Goal: Information Seeking & Learning: Find specific fact

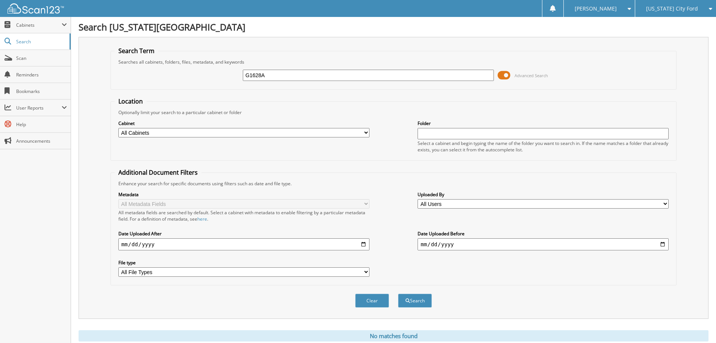
click at [665, 8] on span "[US_STATE] City Ford" at bounding box center [672, 8] width 52 height 5
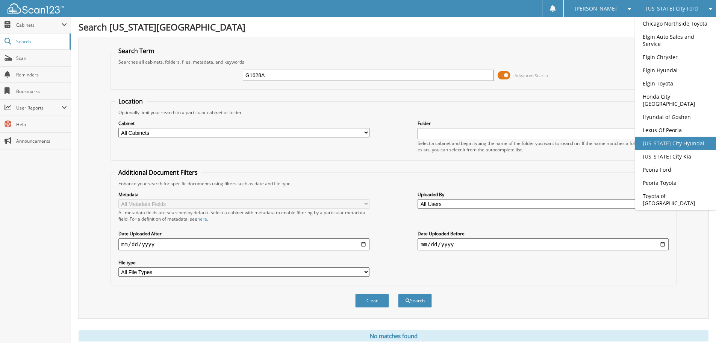
click at [663, 146] on link "[US_STATE] City Hyundai" at bounding box center [675, 142] width 81 height 13
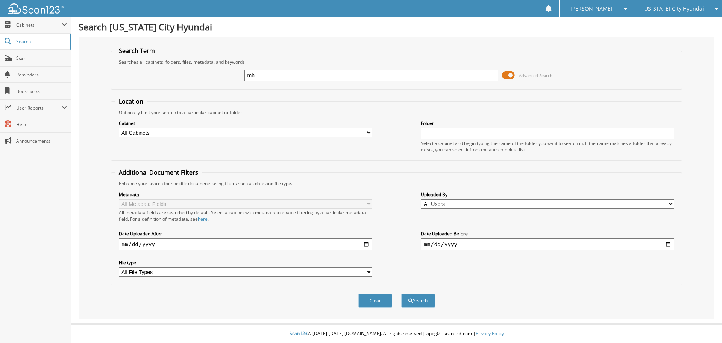
type input "m"
type input "MH2263"
click at [401, 293] on button "Search" at bounding box center [418, 300] width 34 height 14
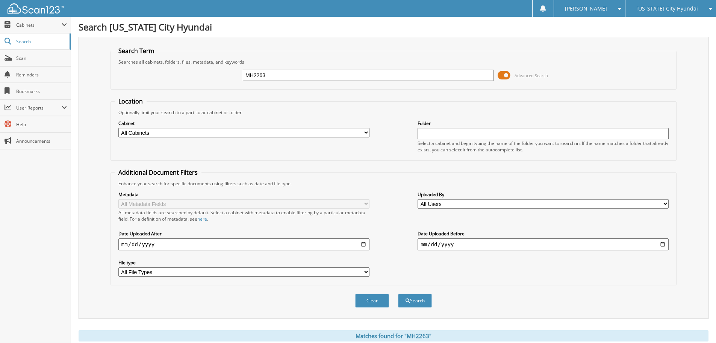
drag, startPoint x: 281, startPoint y: 72, endPoint x: 229, endPoint y: 71, distance: 52.3
click at [229, 71] on div "MH2263 Advanced Search" at bounding box center [394, 75] width 558 height 20
type input "MH2387"
click at [398, 293] on button "Search" at bounding box center [415, 300] width 34 height 14
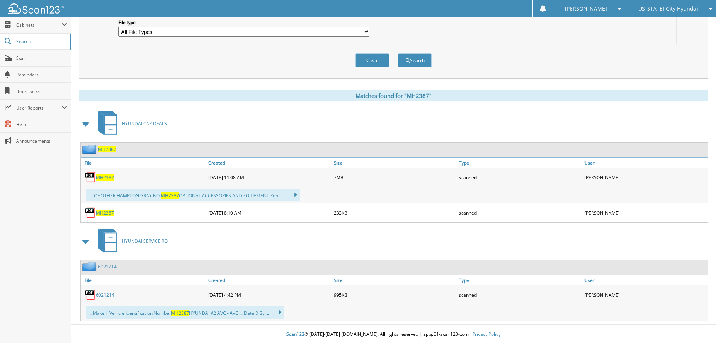
scroll to position [241, 0]
drag, startPoint x: 103, startPoint y: 177, endPoint x: 108, endPoint y: 179, distance: 5.0
click at [103, 177] on span "MH2387" at bounding box center [105, 176] width 18 height 6
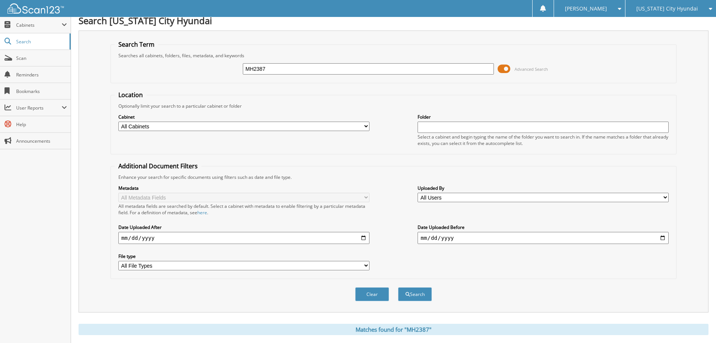
scroll to position [0, 0]
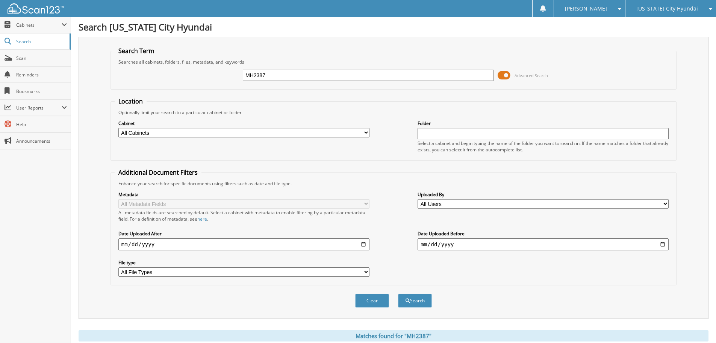
drag, startPoint x: 266, startPoint y: 71, endPoint x: 230, endPoint y: 63, distance: 37.0
click at [233, 72] on div "MH2387 Advanced Search" at bounding box center [394, 75] width 558 height 20
type input "MH2389"
click at [398, 293] on button "Search" at bounding box center [415, 300] width 34 height 14
drag, startPoint x: 283, startPoint y: 76, endPoint x: 240, endPoint y: 80, distance: 44.2
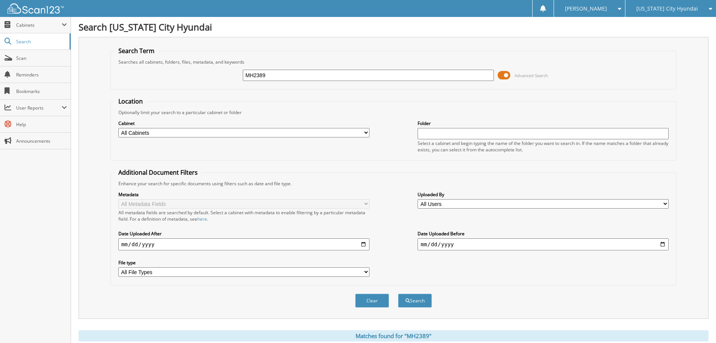
click at [240, 80] on div "MH2389 Advanced Search" at bounding box center [394, 75] width 558 height 20
type input "P40685"
click at [398, 293] on button "Search" at bounding box center [415, 300] width 34 height 14
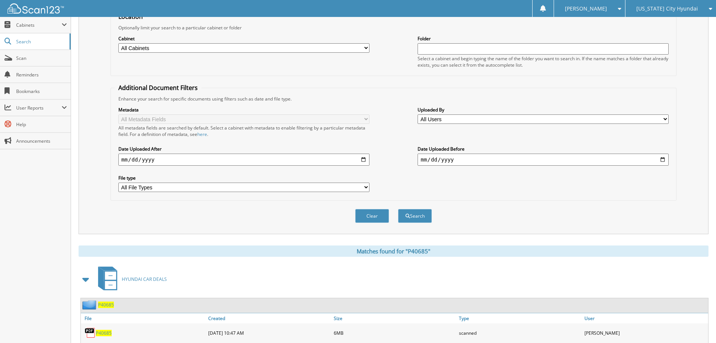
scroll to position [38, 0]
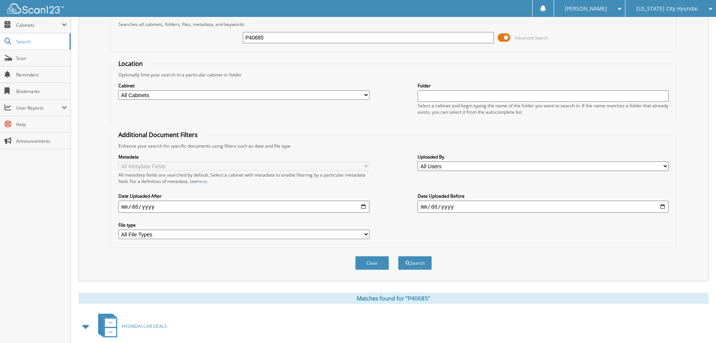
drag, startPoint x: 275, startPoint y: 38, endPoint x: 236, endPoint y: 36, distance: 38.8
click at [236, 36] on div "P40685 Advanced Search" at bounding box center [394, 37] width 558 height 20
type input "MH2378A"
click at [398, 256] on button "Search" at bounding box center [415, 263] width 34 height 14
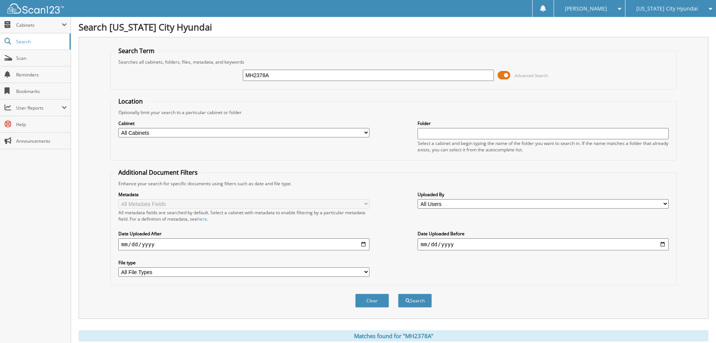
drag, startPoint x: 288, startPoint y: 78, endPoint x: 231, endPoint y: 73, distance: 56.7
click at [231, 73] on div "MH2378A Advanced Search" at bounding box center [394, 75] width 558 height 20
type input "P40680"
click at [398, 293] on button "Search" at bounding box center [415, 300] width 34 height 14
drag, startPoint x: 271, startPoint y: 78, endPoint x: 265, endPoint y: 71, distance: 9.1
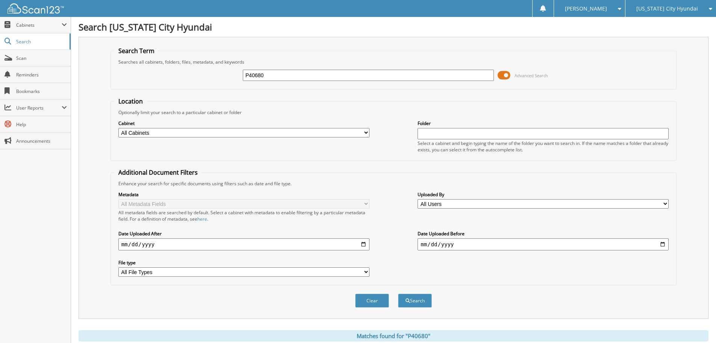
click at [265, 72] on div "P40680 Advanced Search" at bounding box center [394, 75] width 558 height 20
drag, startPoint x: 273, startPoint y: 74, endPoint x: 235, endPoint y: 70, distance: 38.6
click at [235, 70] on div "P40680 Advanced Search" at bounding box center [394, 75] width 558 height 20
type input "MH2369A"
click at [398, 293] on button "Search" at bounding box center [415, 300] width 34 height 14
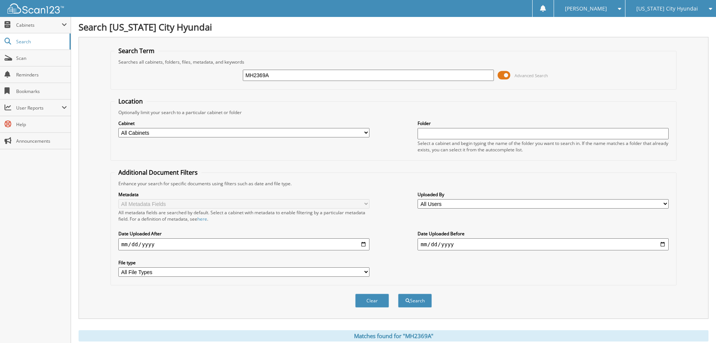
drag, startPoint x: 287, startPoint y: 74, endPoint x: 237, endPoint y: 75, distance: 50.0
click at [237, 75] on div "MH2369A Advanced Search" at bounding box center [394, 75] width 558 height 20
type input "RTMH1958"
click at [398, 293] on button "Search" at bounding box center [415, 300] width 34 height 14
drag, startPoint x: 290, startPoint y: 76, endPoint x: 241, endPoint y: 74, distance: 48.9
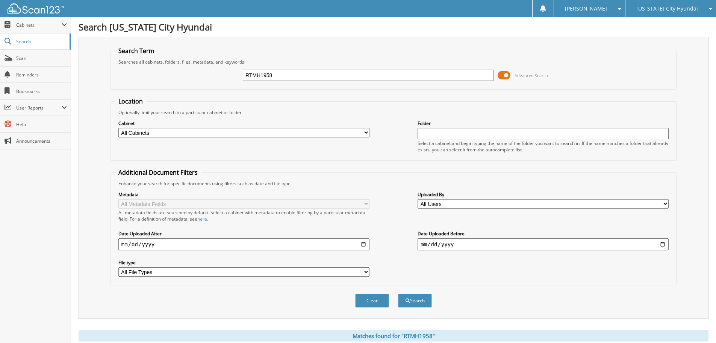
click at [241, 74] on div "RTMH1958 Advanced Search" at bounding box center [394, 75] width 558 height 20
type input "MH2389"
click at [398, 293] on button "Search" at bounding box center [415, 300] width 34 height 14
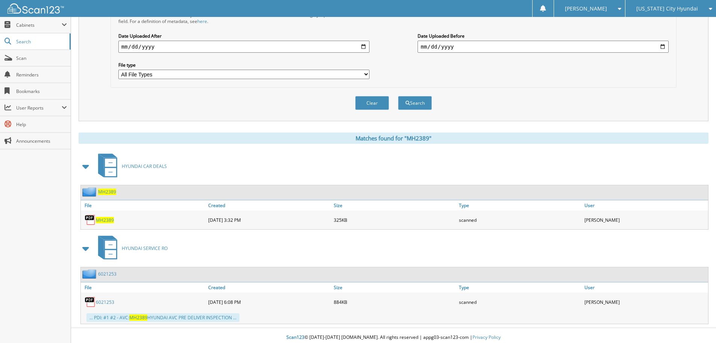
scroll to position [202, 0]
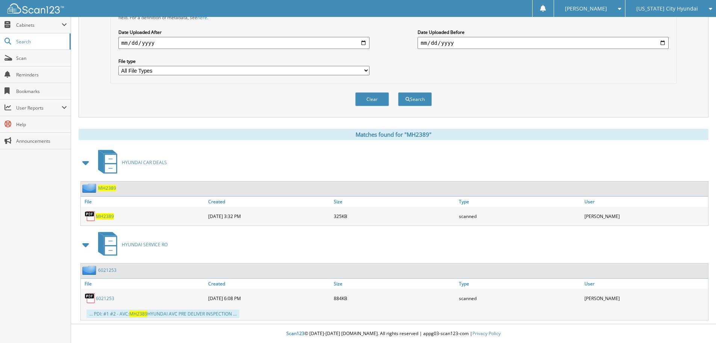
click at [108, 218] on span "MH2389" at bounding box center [105, 216] width 18 height 6
click at [676, 8] on span "[US_STATE] City Hyundai" at bounding box center [668, 8] width 62 height 5
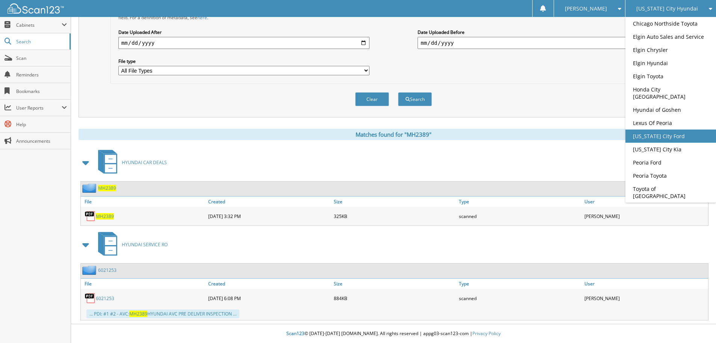
click at [652, 129] on link "[US_STATE] City Ford" at bounding box center [671, 135] width 91 height 13
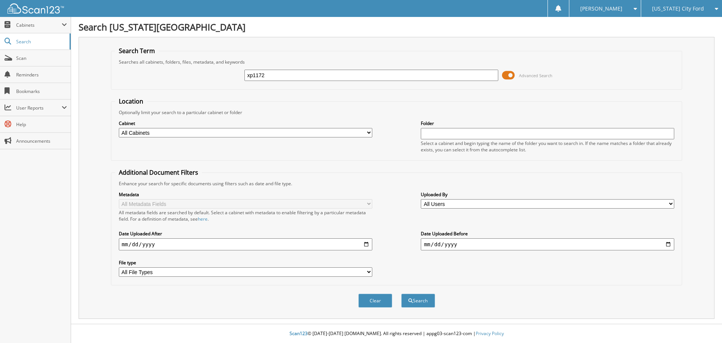
type input "xp1172"
click at [401, 293] on button "Search" at bounding box center [418, 300] width 34 height 14
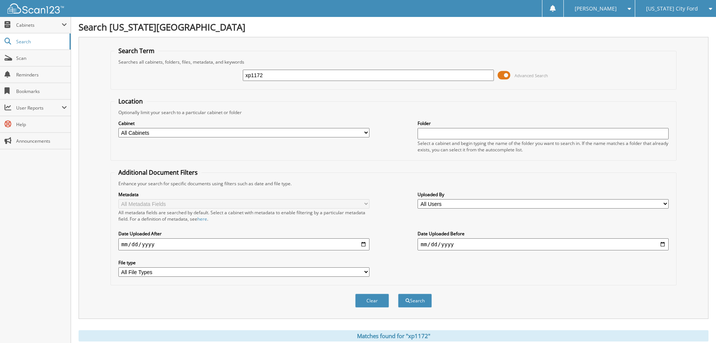
drag, startPoint x: 273, startPoint y: 79, endPoint x: 227, endPoint y: 79, distance: 46.2
click at [227, 79] on div "xp1172 Advanced Search" at bounding box center [394, 75] width 558 height 20
type input "P1190"
click at [398, 293] on button "Search" at bounding box center [415, 300] width 34 height 14
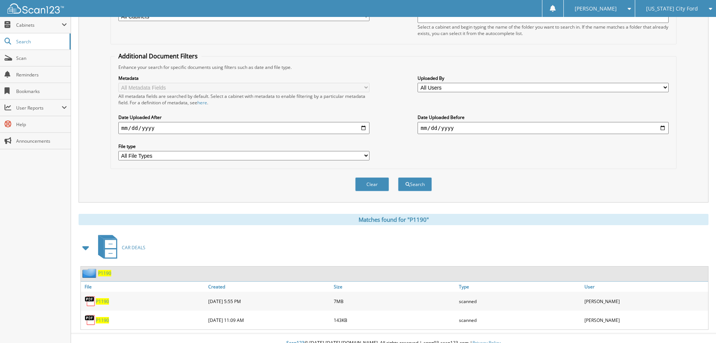
scroll to position [126, 0]
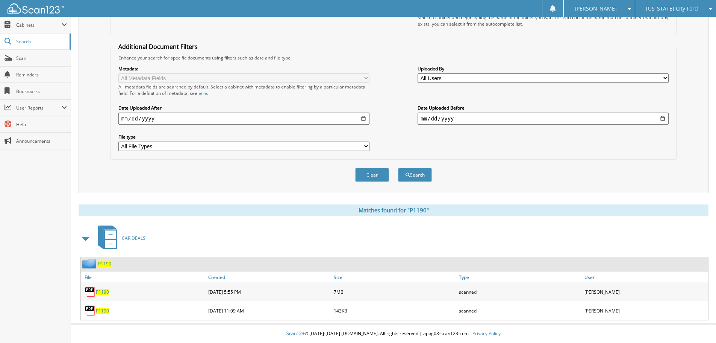
click at [103, 292] on span "P1190" at bounding box center [102, 291] width 13 height 6
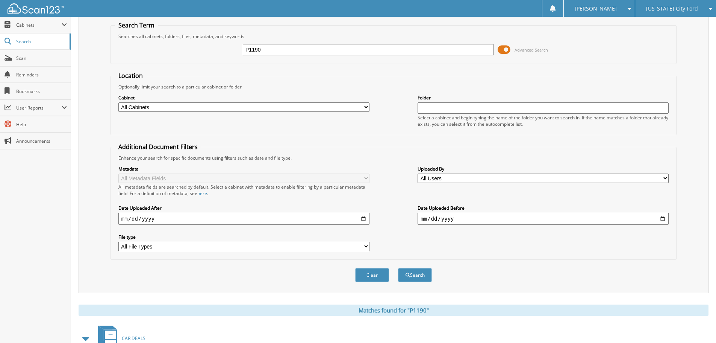
scroll to position [0, 0]
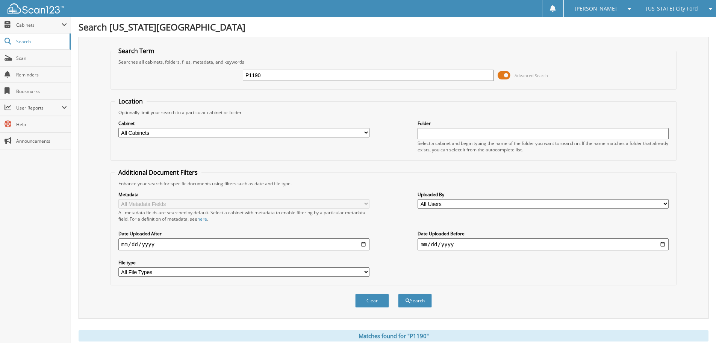
drag, startPoint x: 253, startPoint y: 79, endPoint x: 223, endPoint y: 80, distance: 30.1
click at [223, 80] on div "P1190 Advanced Search" at bounding box center [394, 75] width 558 height 20
type input "MF1307"
click at [398, 293] on button "Search" at bounding box center [415, 300] width 34 height 14
click at [666, 6] on span "[US_STATE] City Ford" at bounding box center [672, 8] width 52 height 5
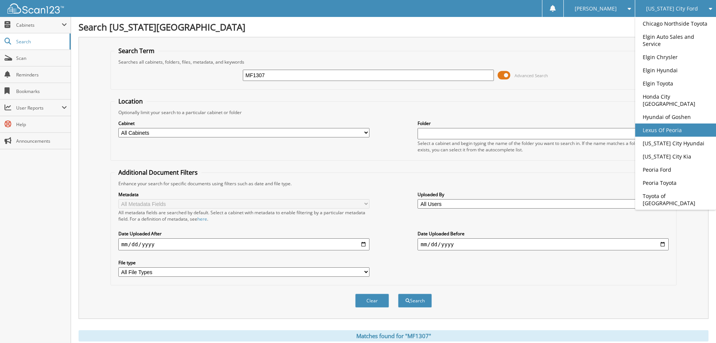
click at [667, 131] on link "Lexus Of Peoria" at bounding box center [675, 129] width 81 height 13
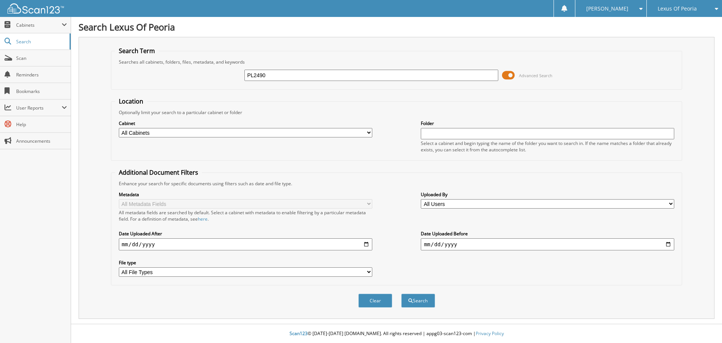
type input "PL2490"
click at [401, 293] on button "Search" at bounding box center [418, 300] width 34 height 14
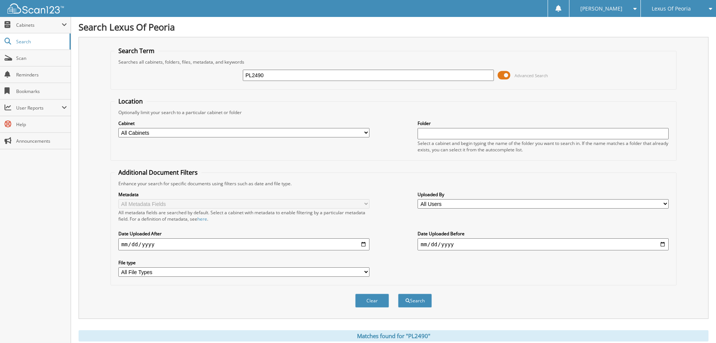
drag, startPoint x: 270, startPoint y: 76, endPoint x: 240, endPoint y: 72, distance: 30.7
click at [240, 72] on div "PL2490 Advanced Search" at bounding box center [394, 75] width 558 height 20
type input "PL2530"
click at [398, 293] on button "Search" at bounding box center [415, 300] width 34 height 14
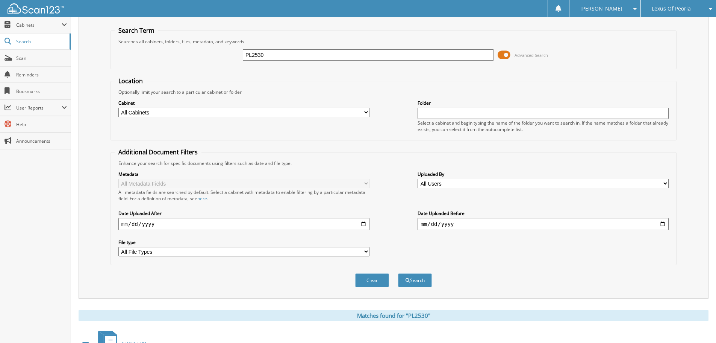
scroll to position [124, 0]
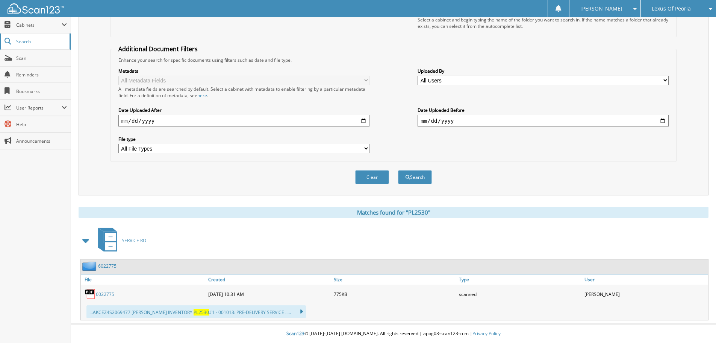
click at [26, 38] on link "Search" at bounding box center [35, 41] width 71 height 16
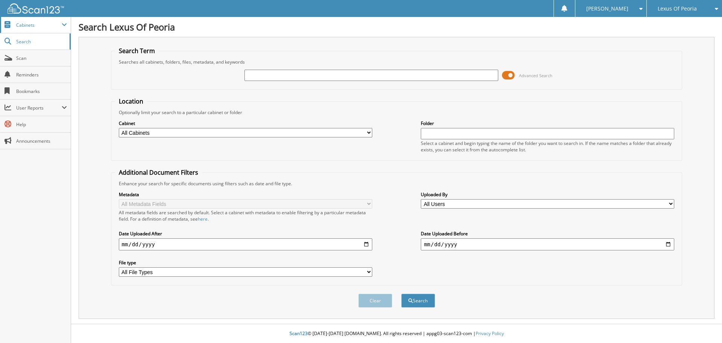
click at [24, 25] on span "Cabinets" at bounding box center [38, 25] width 45 height 6
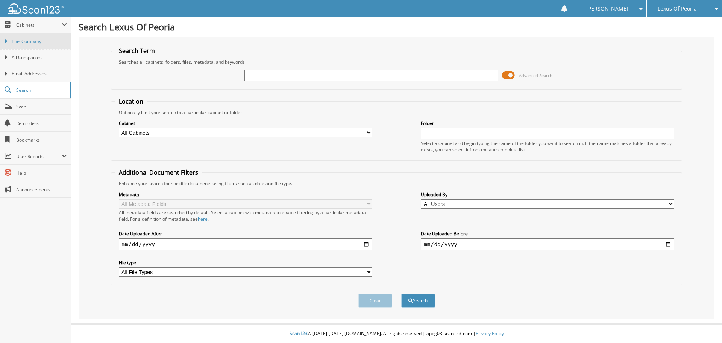
click at [26, 44] on span "This Company" at bounding box center [39, 41] width 55 height 7
